Goal: Task Accomplishment & Management: Use online tool/utility

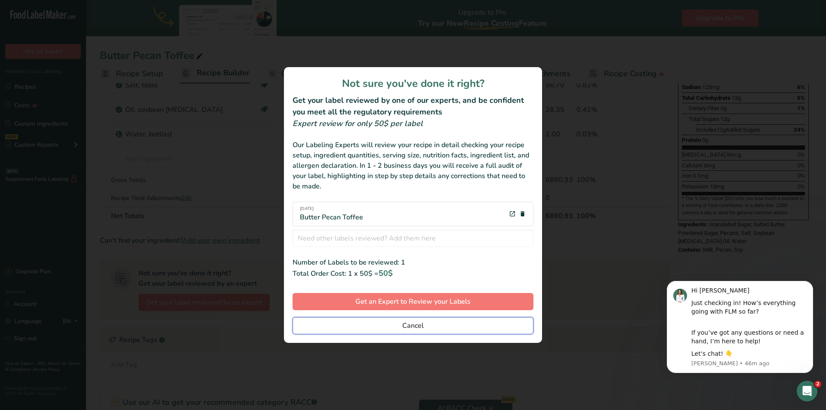
click at [453, 327] on button "Cancel" at bounding box center [413, 325] width 241 height 17
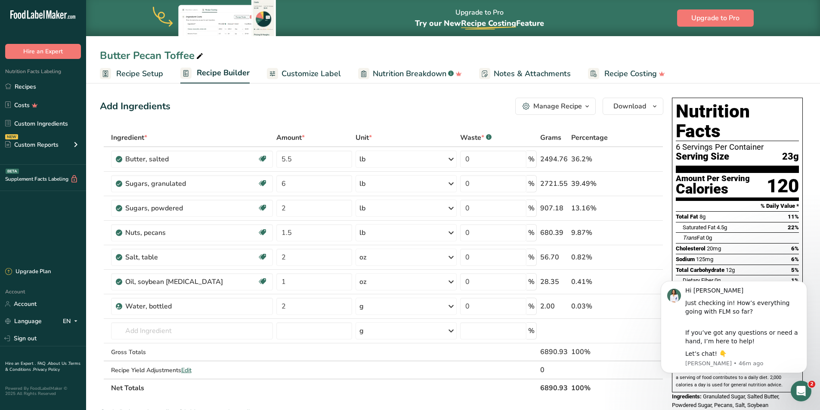
click at [123, 73] on span "Recipe Setup" at bounding box center [139, 74] width 47 height 12
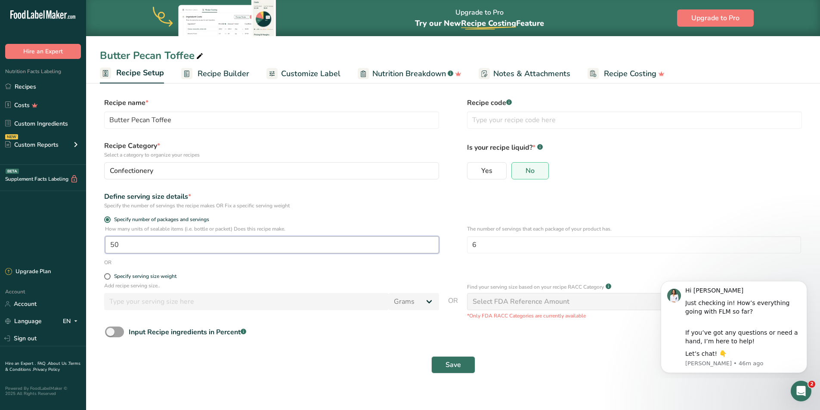
drag, startPoint x: 144, startPoint y: 246, endPoint x: 41, endPoint y: 245, distance: 102.8
click at [41, 245] on div ".a-20{fill:#fff;} Hire an Expert Nutrition Facts Labeling Recipes Costs Custom …" at bounding box center [410, 205] width 820 height 410
type input "35"
click at [448, 361] on span "Save" at bounding box center [452, 365] width 15 height 10
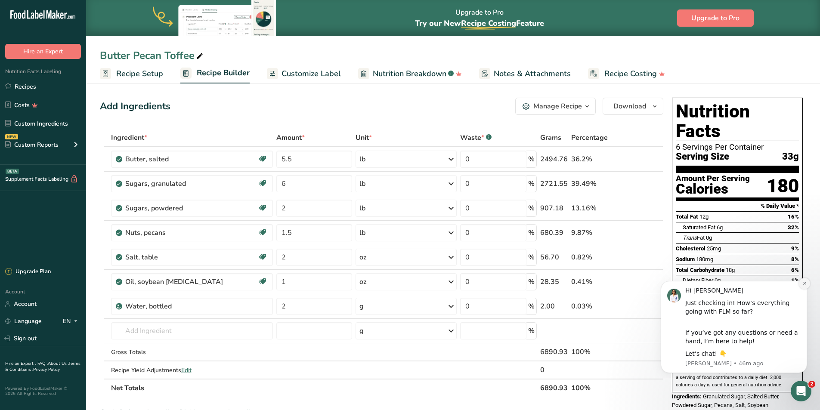
click at [805, 282] on icon "Dismiss notification" at bounding box center [804, 283] width 5 height 5
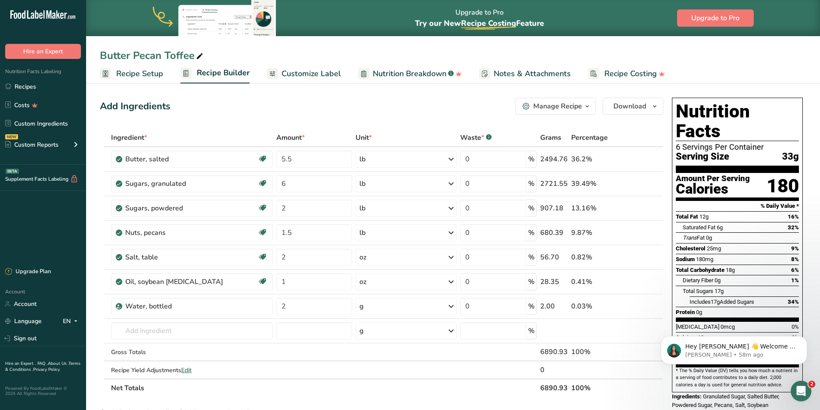
click at [145, 74] on span "Recipe Setup" at bounding box center [139, 74] width 47 height 12
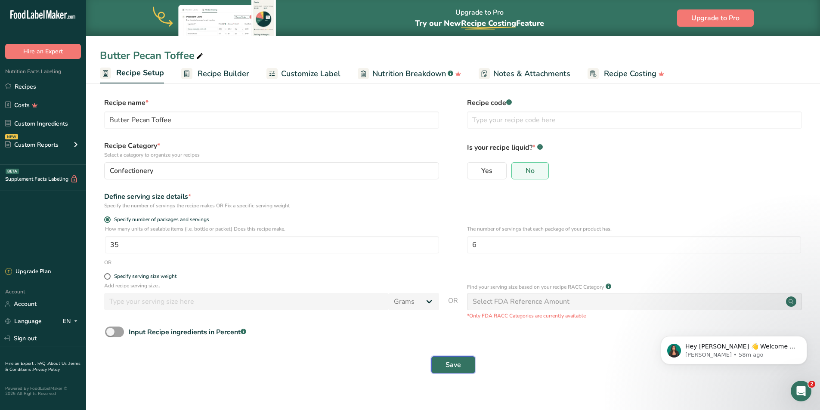
click at [459, 364] on span "Save" at bounding box center [452, 365] width 15 height 10
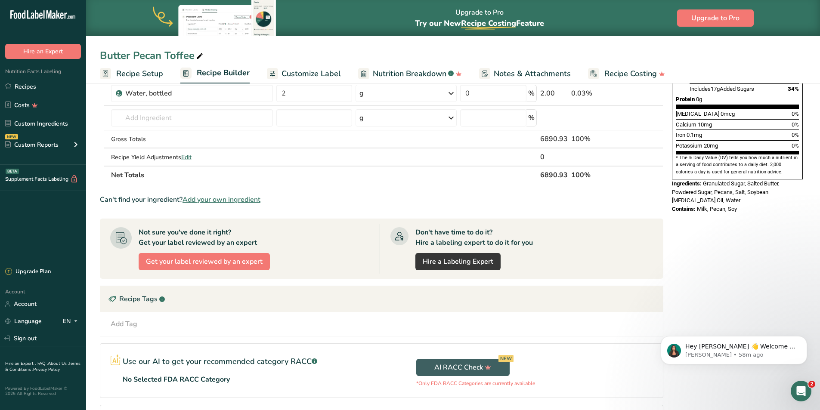
scroll to position [282, 0]
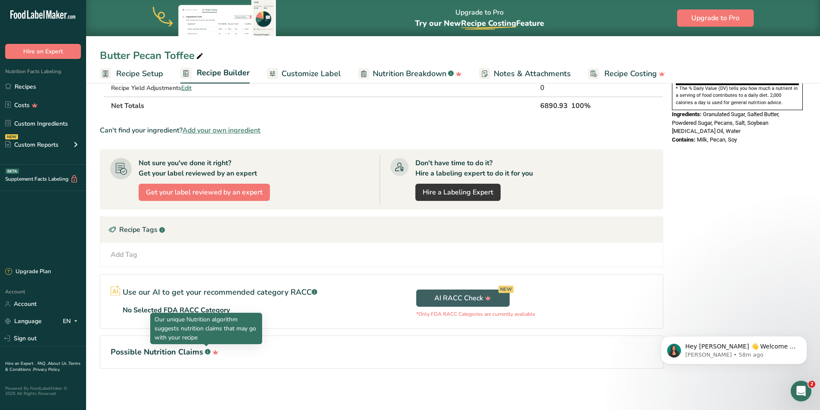
click at [206, 350] on rect at bounding box center [208, 352] width 6 height 6
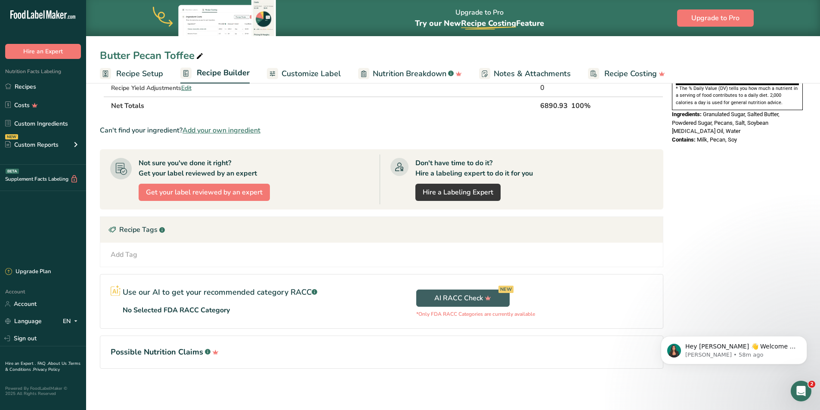
scroll to position [196, 0]
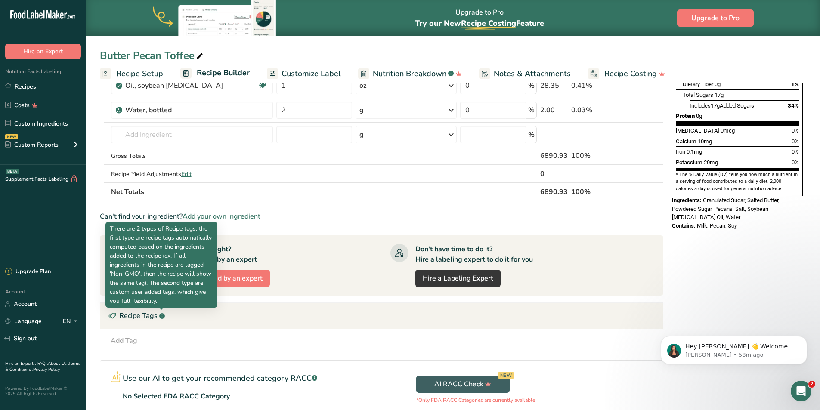
click at [161, 314] on rect at bounding box center [162, 316] width 6 height 6
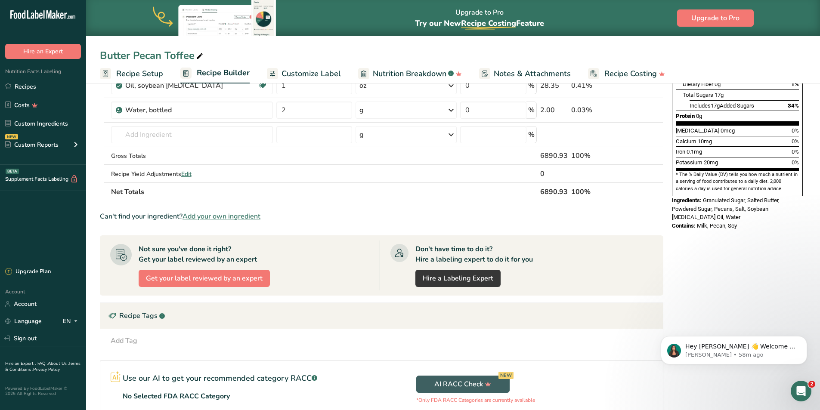
click at [160, 317] on rect at bounding box center [162, 316] width 6 height 6
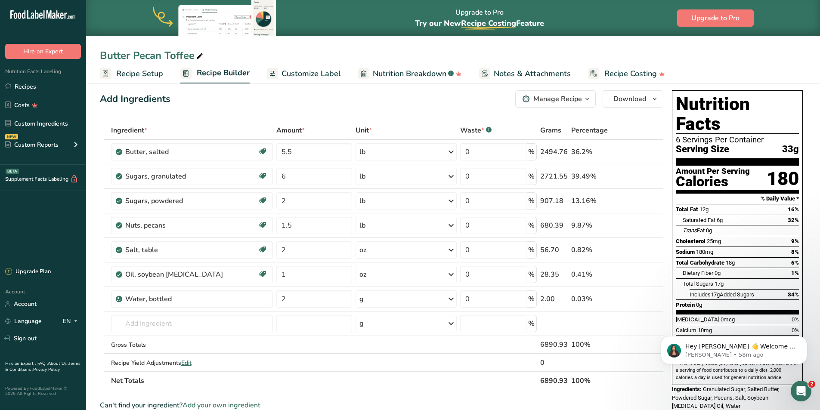
scroll to position [0, 0]
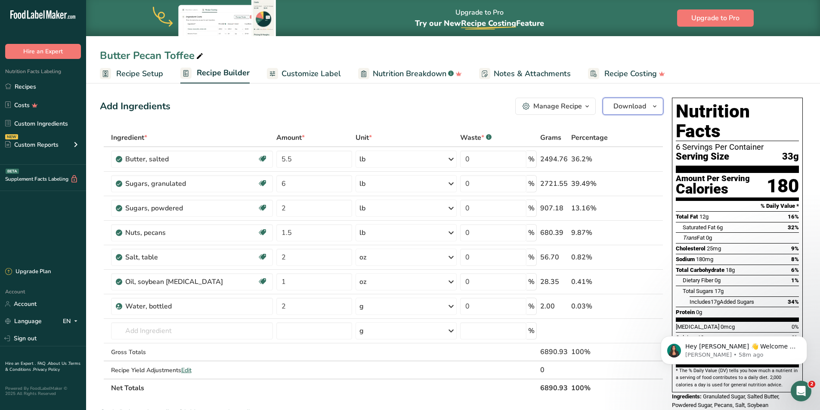
click at [630, 106] on span "Download" at bounding box center [629, 106] width 33 height 10
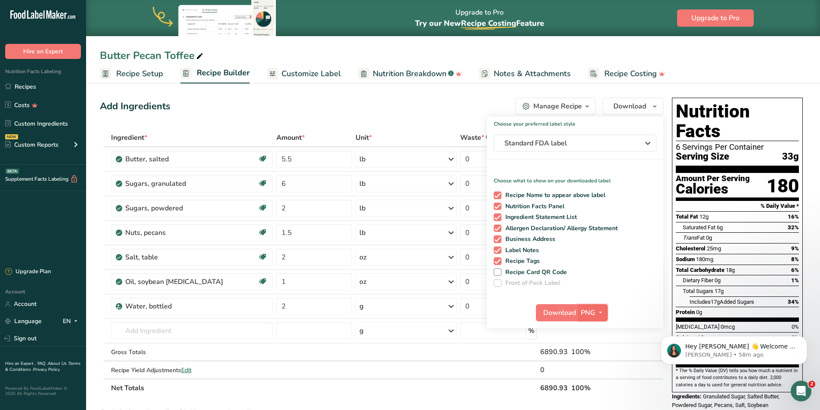
click at [580, 311] on span "PNG" at bounding box center [587, 313] width 15 height 10
click at [590, 330] on link "PNG" at bounding box center [594, 330] width 28 height 14
click at [570, 309] on span "Download" at bounding box center [559, 313] width 33 height 10
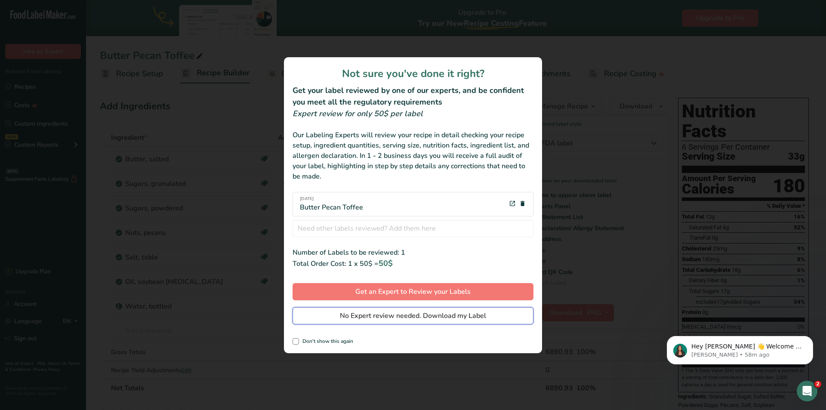
click at [430, 316] on span "No Expert review needed. Download my Label" at bounding box center [413, 316] width 146 height 10
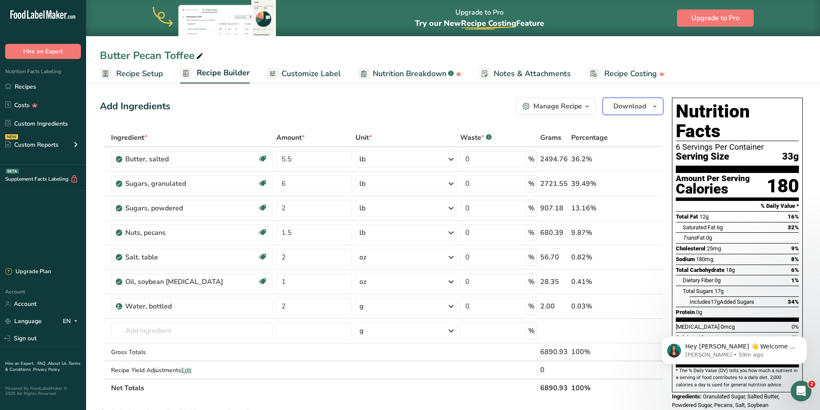
click at [635, 101] on span "Download" at bounding box center [629, 106] width 33 height 10
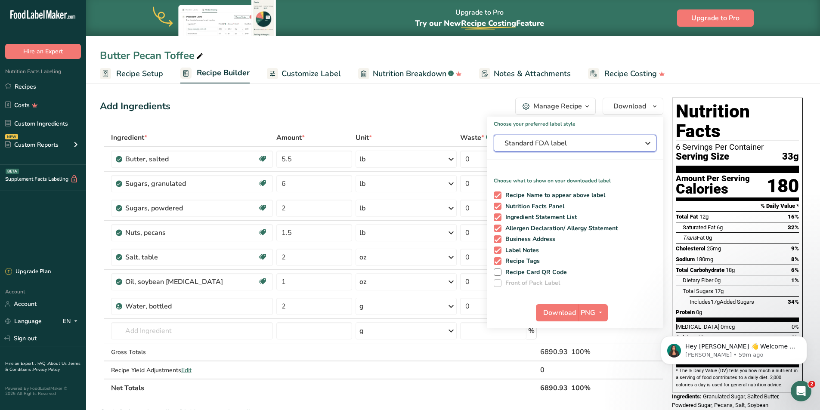
click at [539, 142] on span "Standard FDA label" at bounding box center [568, 143] width 129 height 10
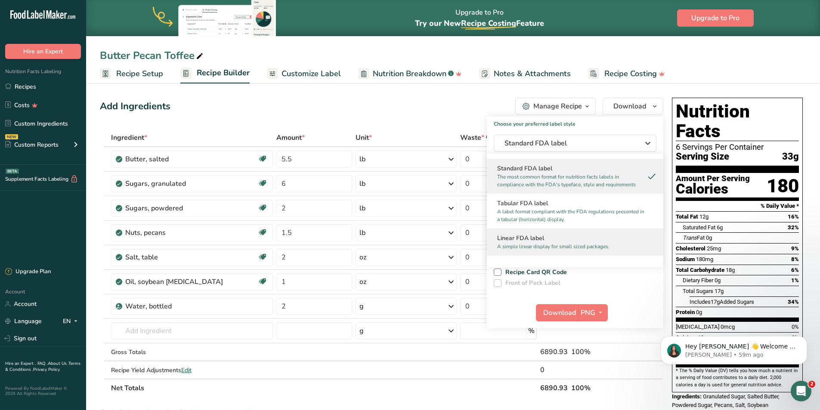
click at [540, 236] on h2 "Linear FDA label" at bounding box center [575, 238] width 156 height 9
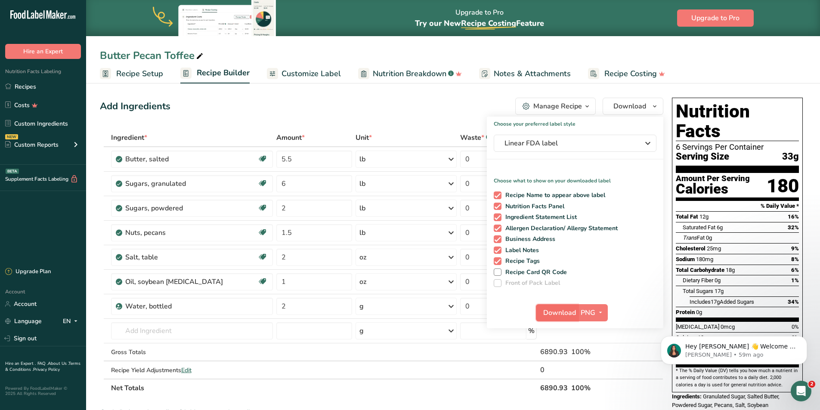
click at [559, 315] on span "Download" at bounding box center [559, 313] width 33 height 10
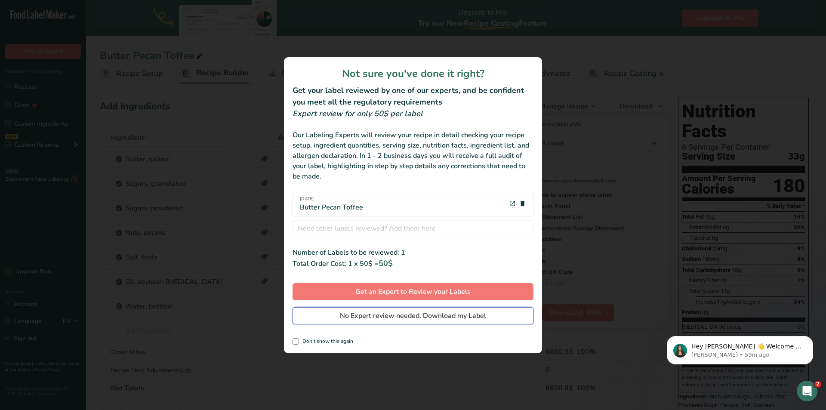
click at [405, 319] on span "No Expert review needed. Download my Label" at bounding box center [413, 316] width 146 height 10
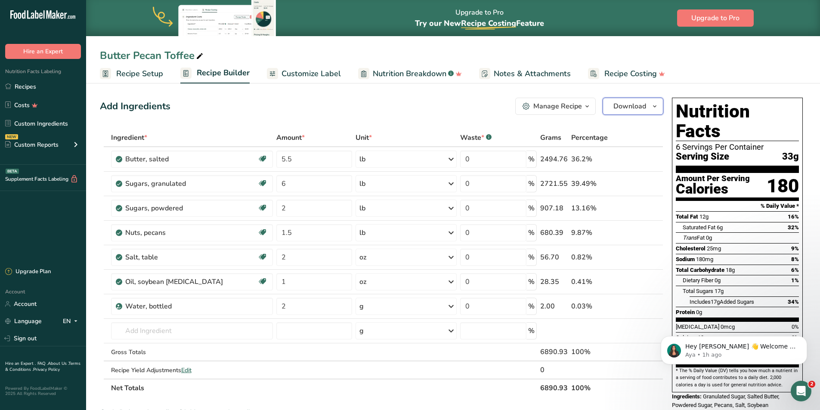
click at [634, 105] on span "Download" at bounding box center [629, 106] width 33 height 10
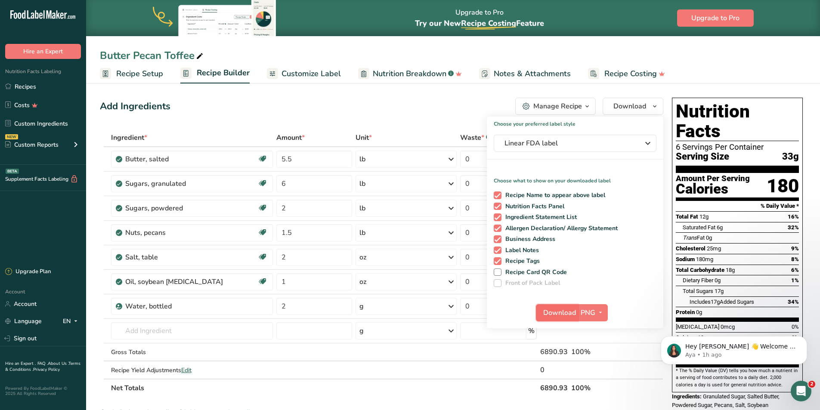
click at [571, 310] on span "Download" at bounding box center [559, 313] width 33 height 10
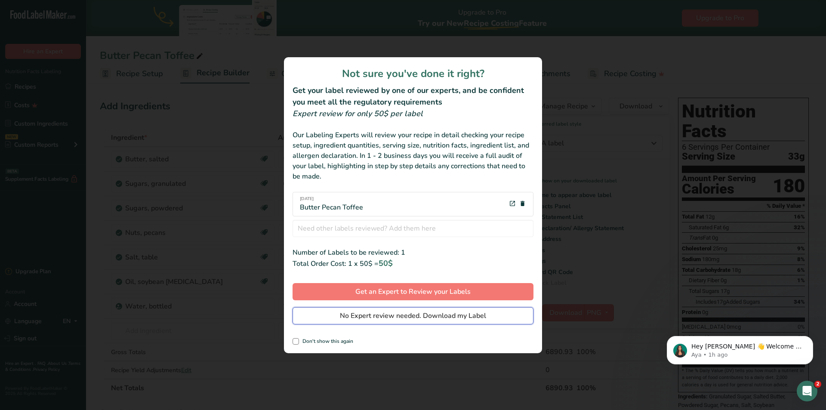
click at [387, 317] on span "No Expert review needed. Download my Label" at bounding box center [413, 316] width 146 height 10
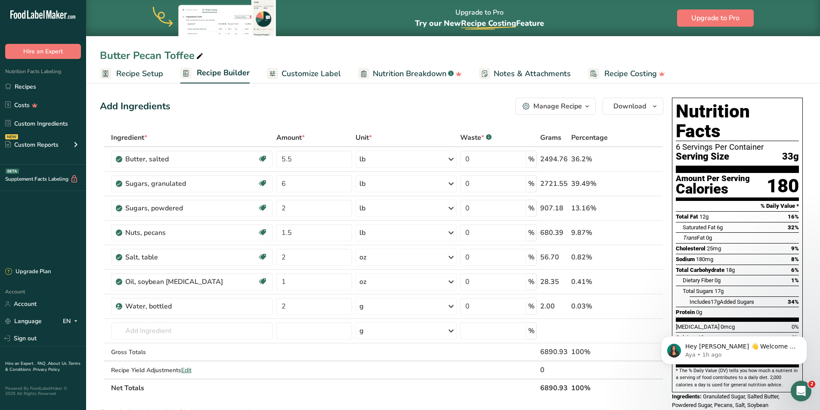
click at [466, 96] on div "Add Ingredients Manage Recipe Delete Recipe Duplicate Recipe Scale Recipe Save …" at bounding box center [384, 386] width 568 height 584
click at [624, 106] on span "Download" at bounding box center [629, 106] width 33 height 10
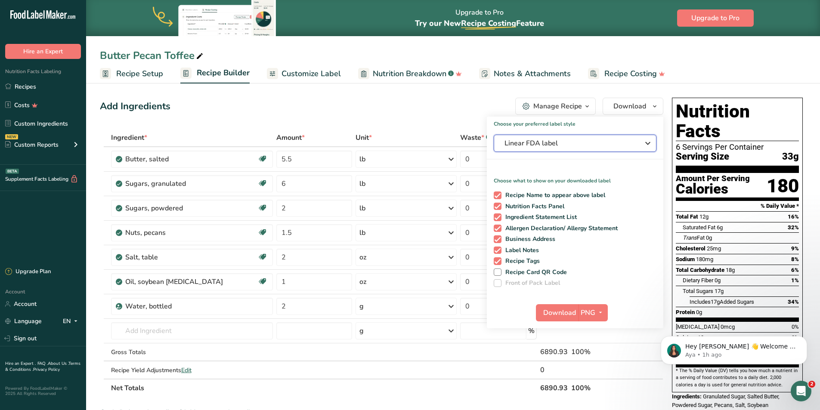
click at [549, 145] on span "Linear FDA label" at bounding box center [568, 143] width 129 height 10
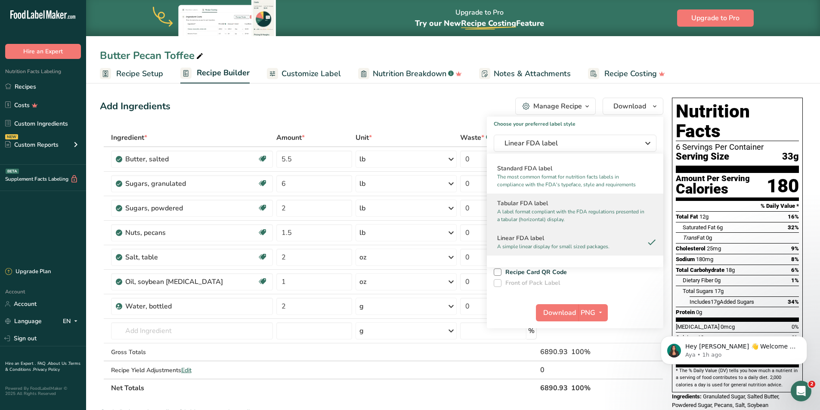
click at [530, 207] on h2 "Tabular FDA label" at bounding box center [575, 203] width 156 height 9
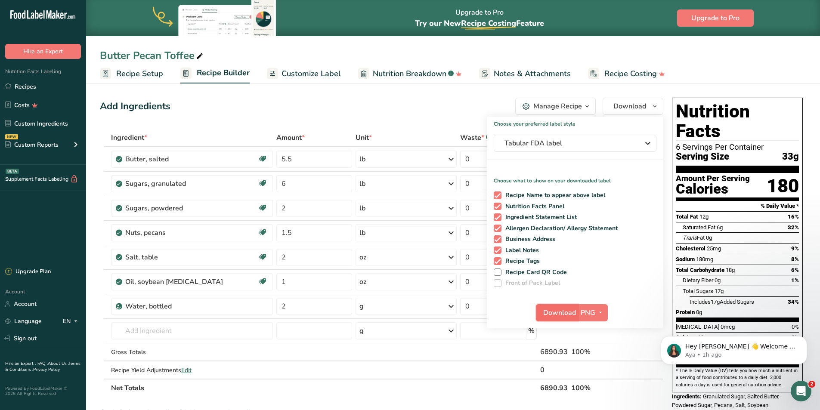
click at [565, 308] on span "Download" at bounding box center [559, 313] width 33 height 10
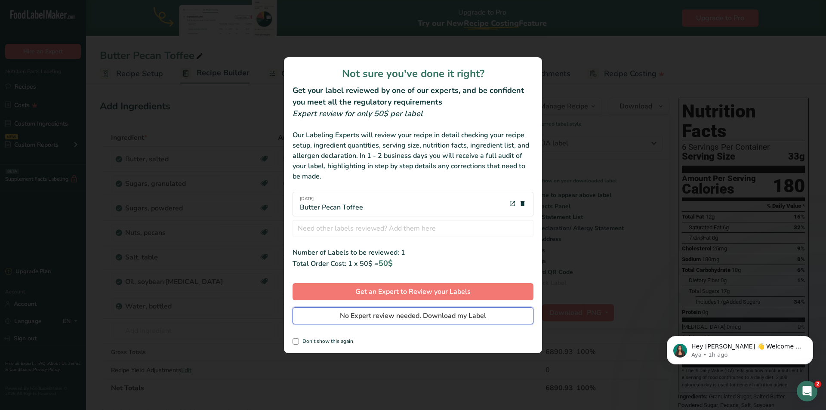
click at [373, 321] on button "No Expert review needed. Download my Label" at bounding box center [413, 315] width 241 height 17
